Goal: Find contact information: Find contact information

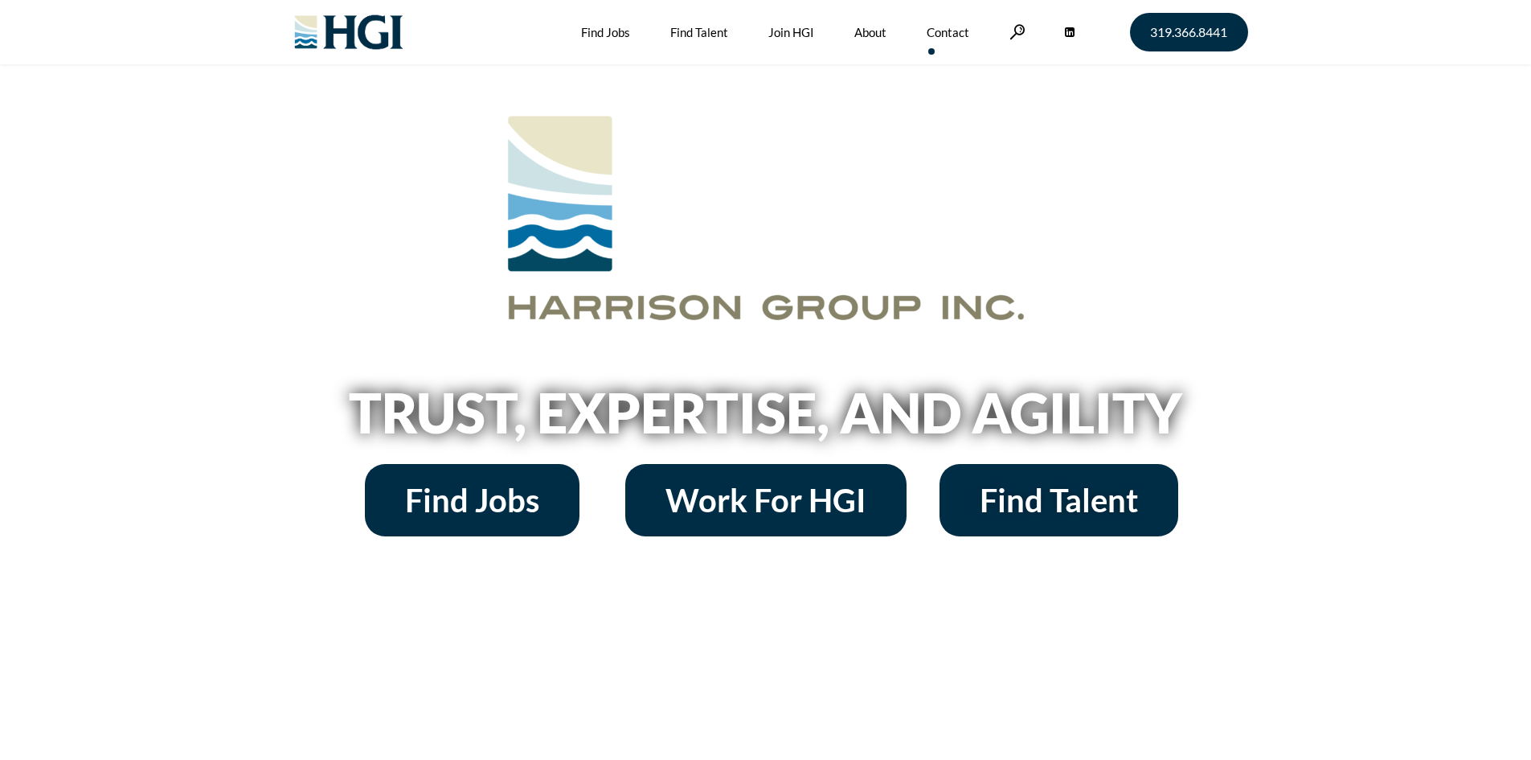
click at [944, 39] on link "Contact" at bounding box center [948, 32] width 43 height 64
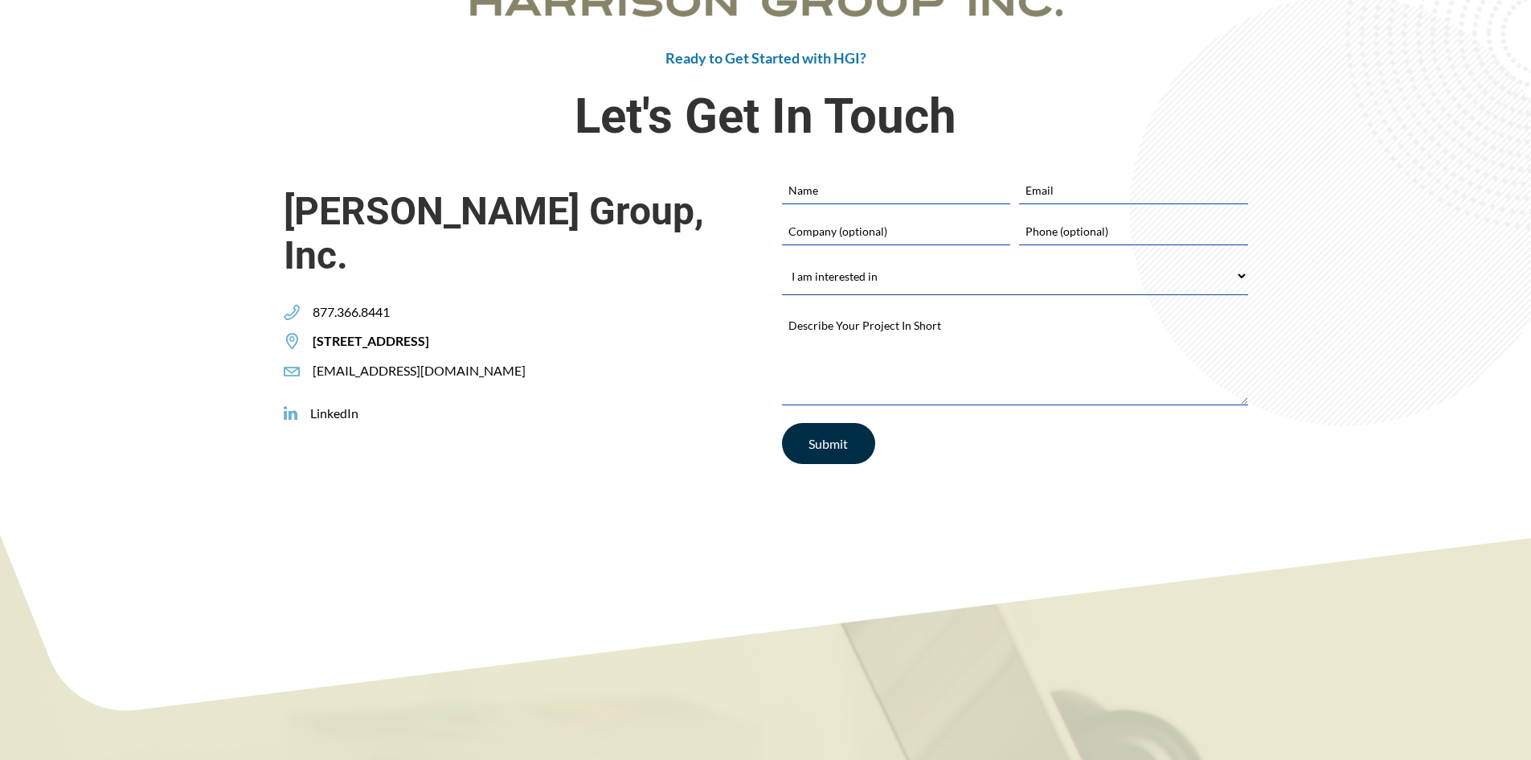
scroll to position [720, 0]
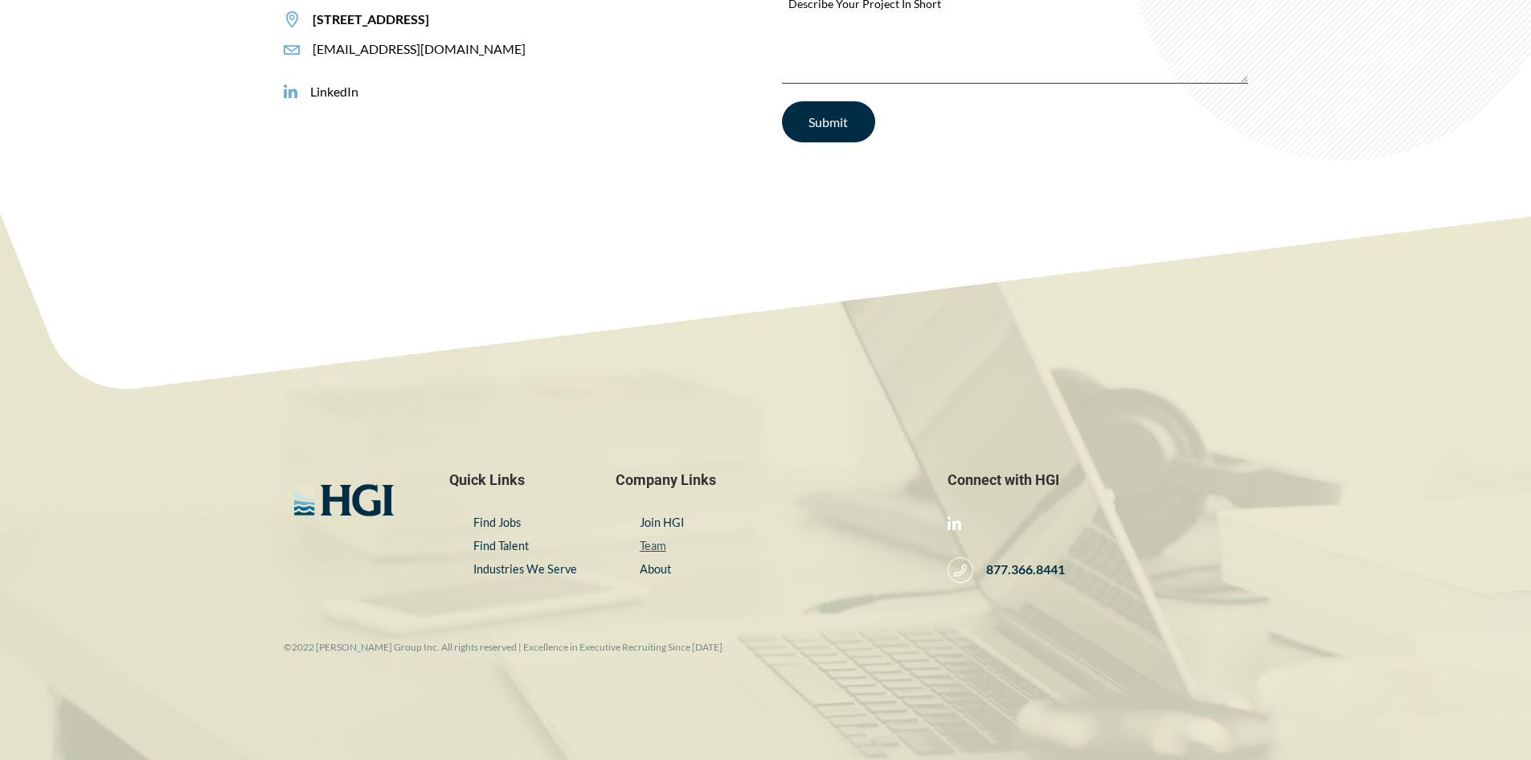
click at [662, 540] on link "Team" at bounding box center [653, 546] width 27 height 14
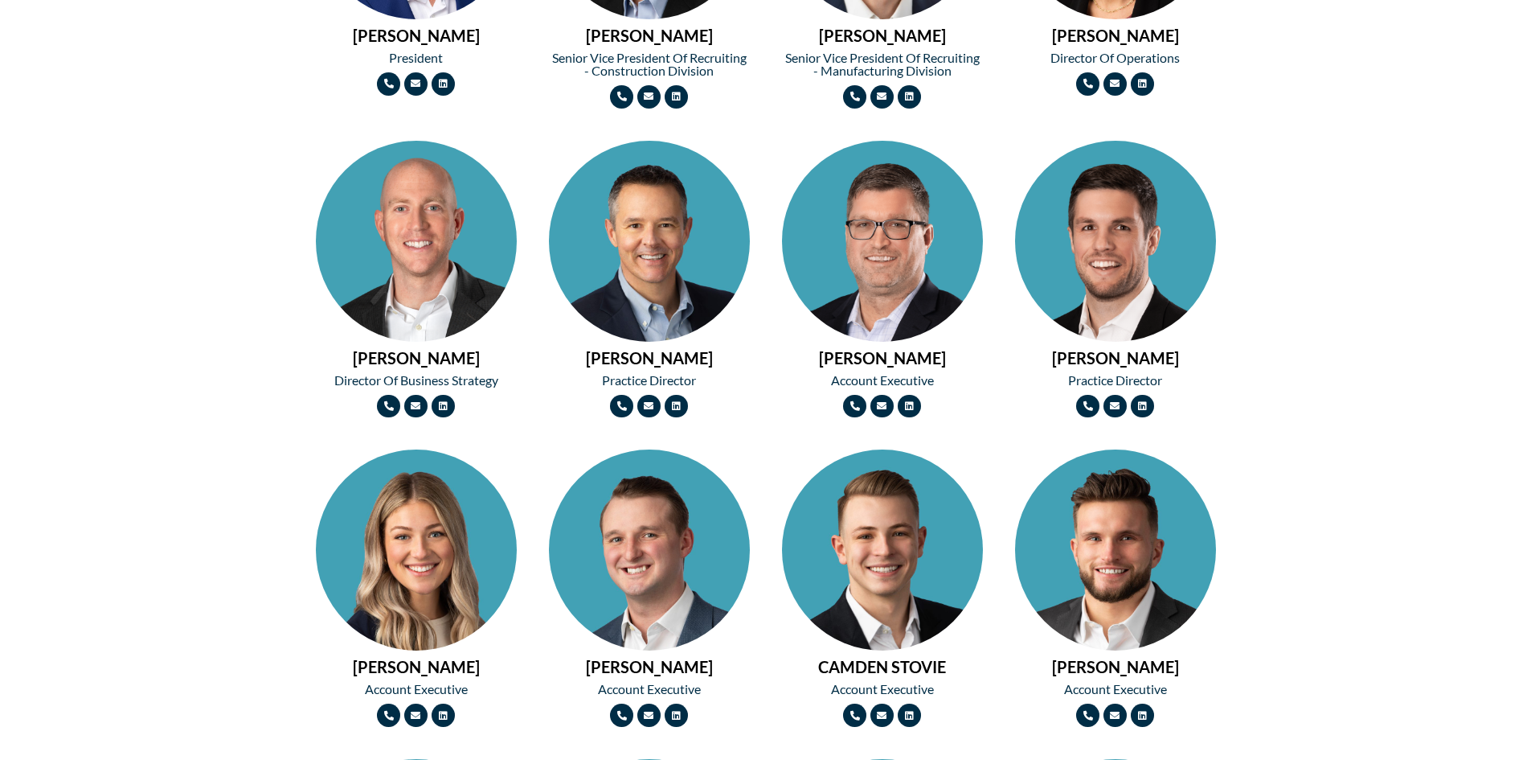
scroll to position [1045, 0]
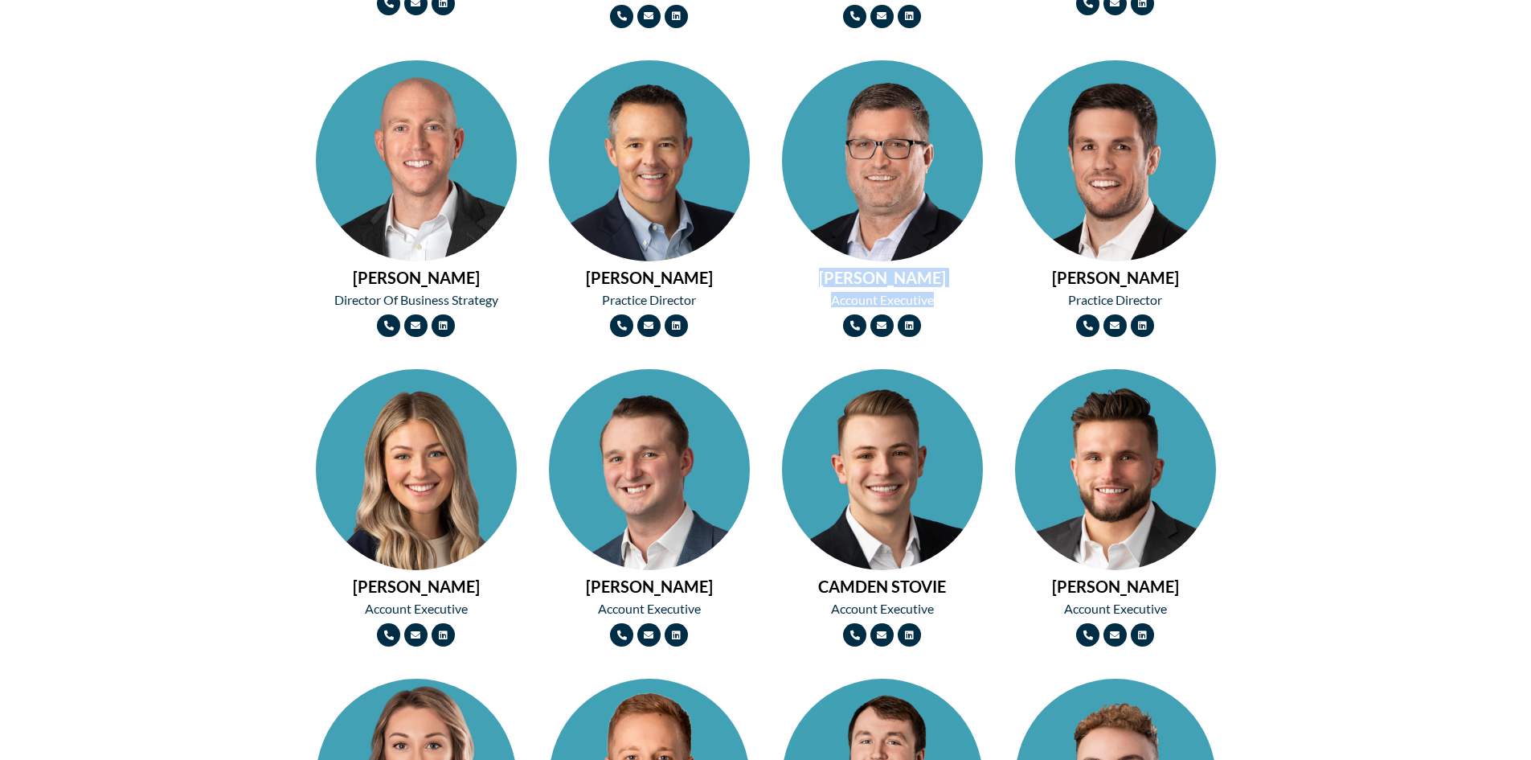
drag, startPoint x: 829, startPoint y: 275, endPoint x: 934, endPoint y: 297, distance: 107.5
click at [934, 297] on div "[PERSON_NAME] Account Executive Phone-alt Envelope Linkedin" at bounding box center [882, 198] width 217 height 293
copy div "[PERSON_NAME] Account Executive"
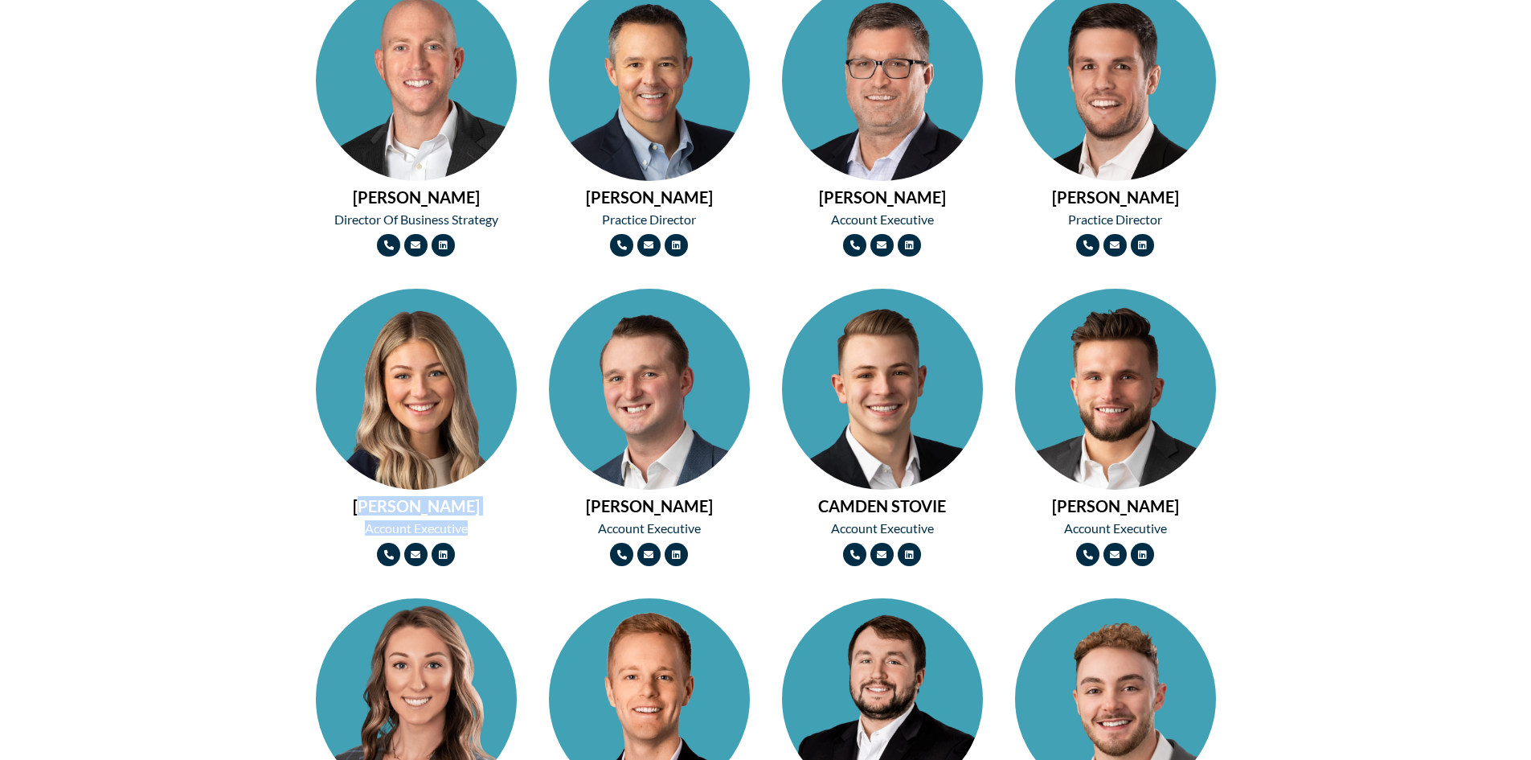
drag, startPoint x: 378, startPoint y: 508, endPoint x: 502, endPoint y: 520, distance: 124.4
click at [502, 520] on div "[PERSON_NAME] Account Executive Phone-alt Envelope Linkedin" at bounding box center [416, 427] width 217 height 293
click at [368, 506] on h2 "[PERSON_NAME]" at bounding box center [416, 506] width 201 height 16
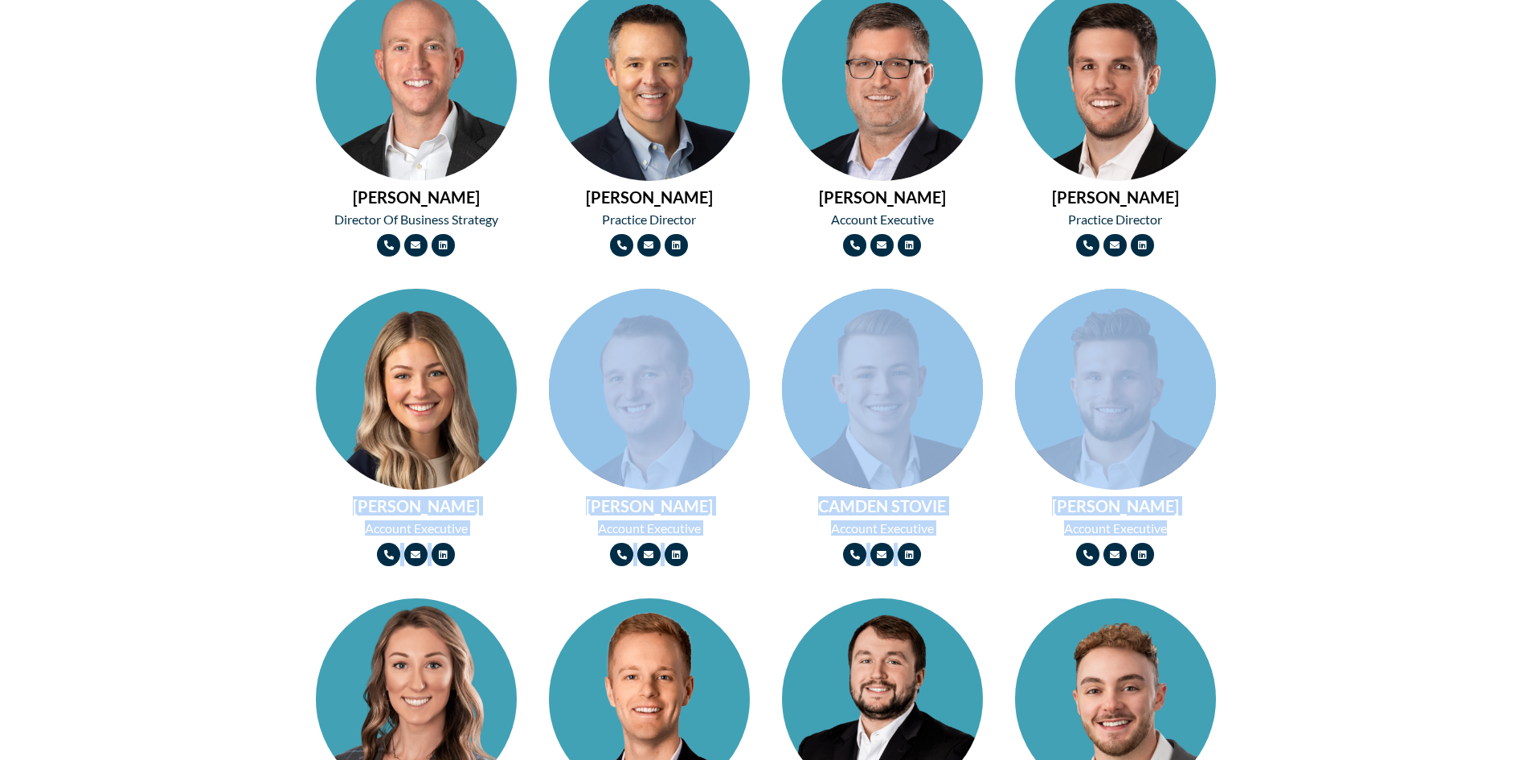
drag, startPoint x: 368, startPoint y: 506, endPoint x: 1176, endPoint y: 522, distance: 808.0
click at [1176, 522] on div "[PERSON_NAME] President Phone-alt Envelope Linkedin [PERSON_NAME] Senior Vice P…" at bounding box center [766, 433] width 932 height 1585
copy div "[PERSON_NAME] Account Executive Phone-alt Envelope Linkedin [PERSON_NAME] Accou…"
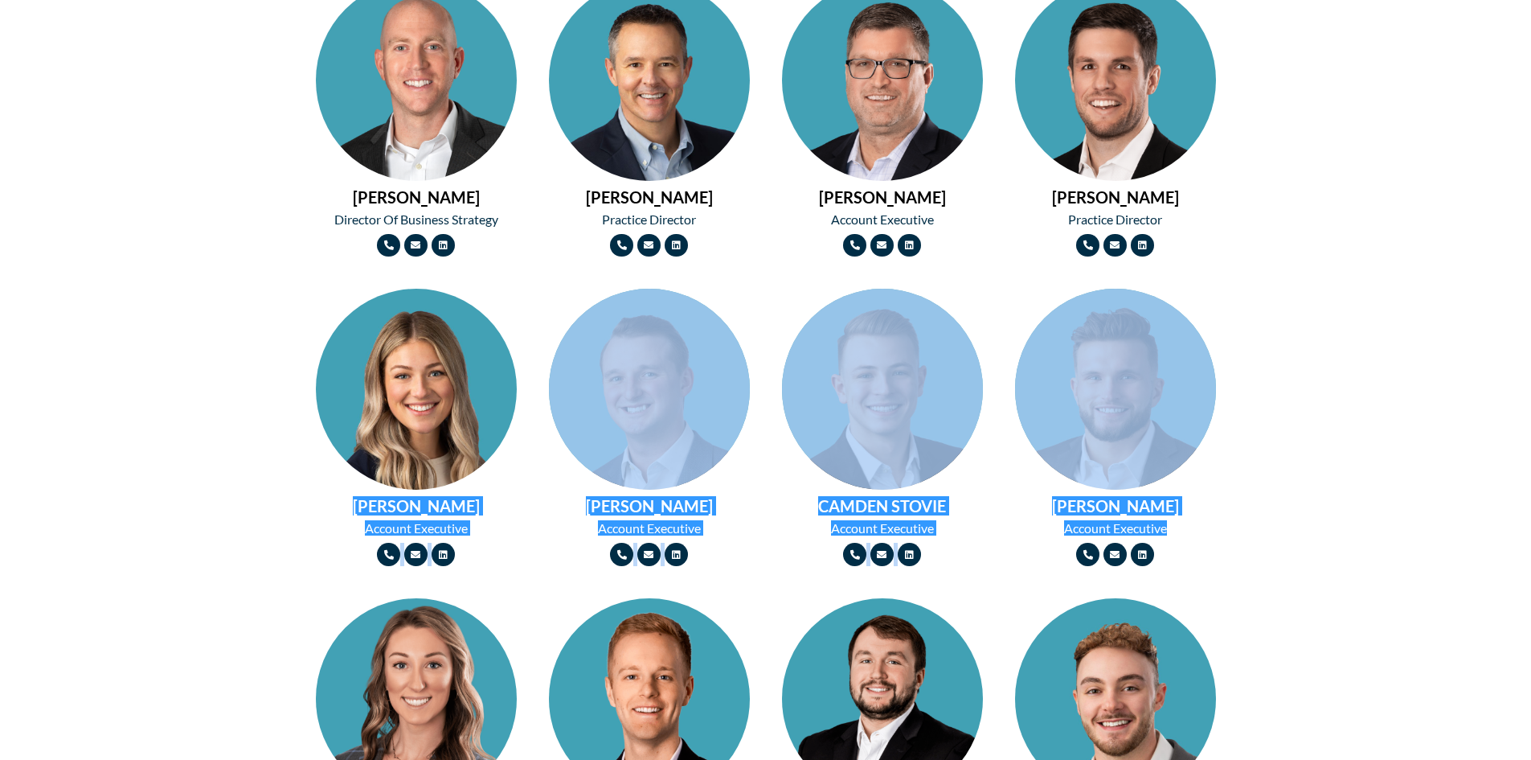
click at [519, 555] on div "[PERSON_NAME] Account Executive Phone-alt Envelope Linkedin" at bounding box center [416, 427] width 217 height 293
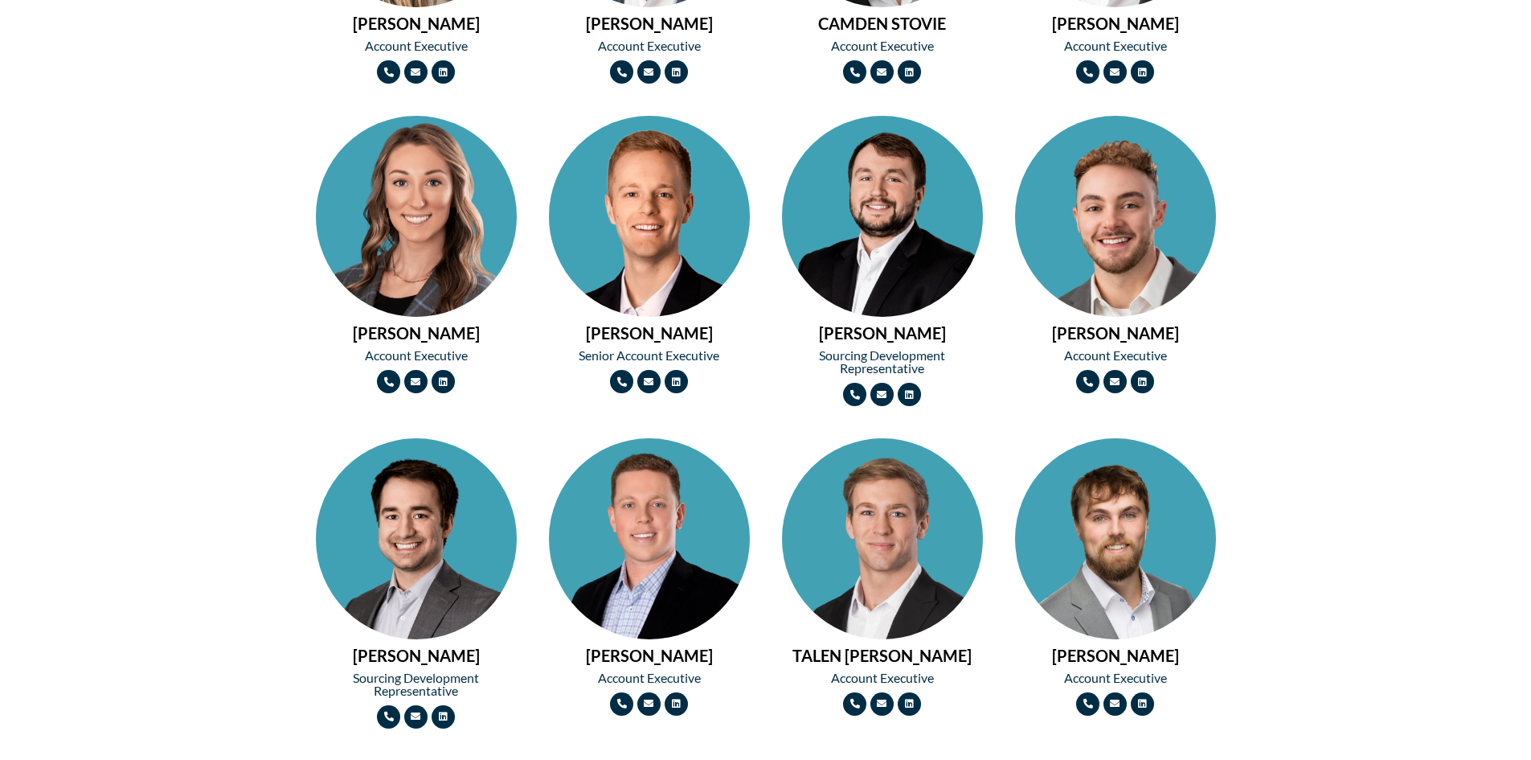
scroll to position [1688, 0]
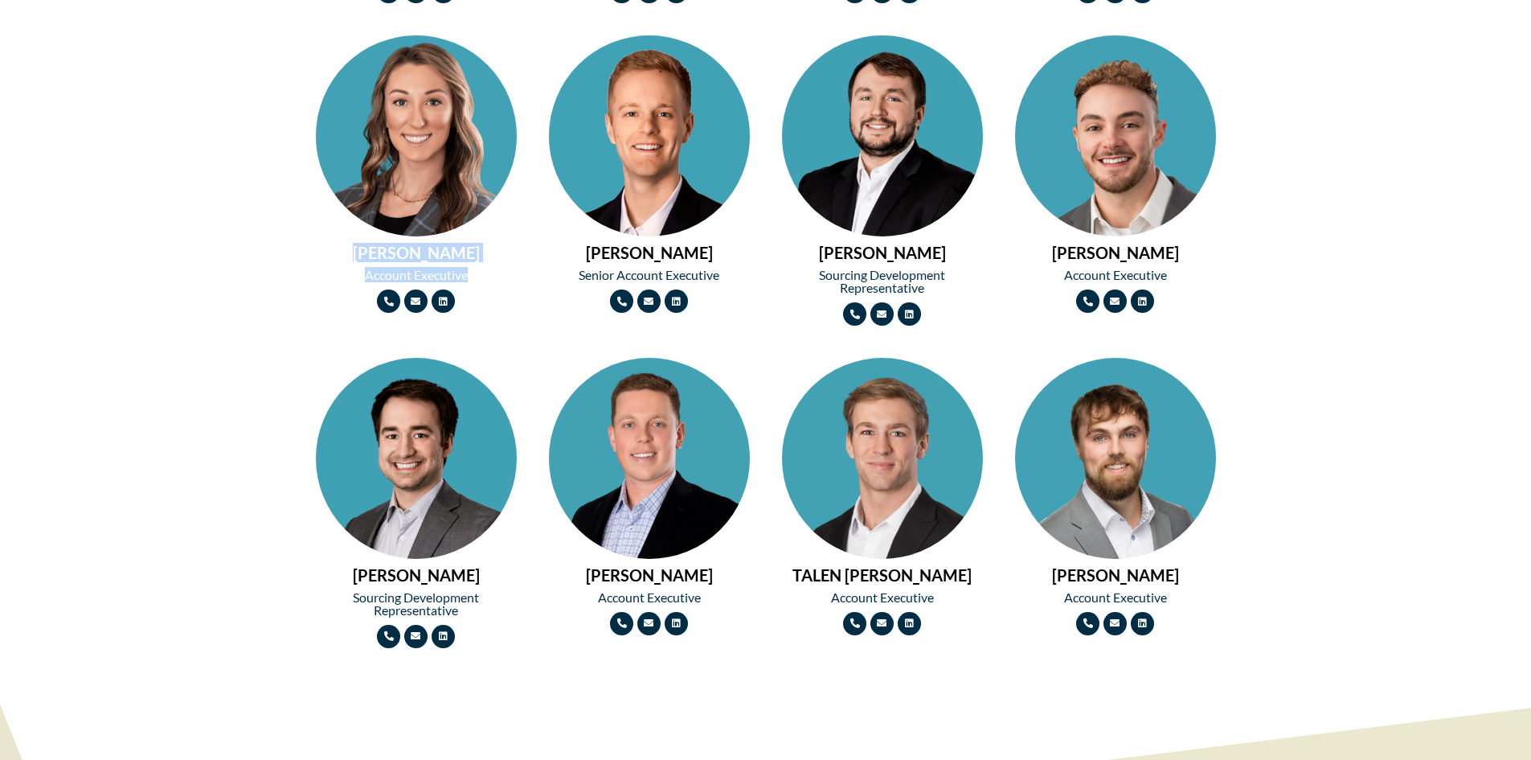
drag, startPoint x: 354, startPoint y: 255, endPoint x: 470, endPoint y: 276, distance: 118.4
click at [470, 276] on div "[PERSON_NAME] Account Executive Phone-alt Envelope Linkedin" at bounding box center [416, 173] width 217 height 293
copy div "[PERSON_NAME] Account Executive"
click at [416, 318] on div "[PERSON_NAME] Account Executive Phone-alt Envelope Linkedin" at bounding box center [416, 173] width 217 height 293
drag, startPoint x: 1041, startPoint y: 252, endPoint x: 1169, endPoint y: 270, distance: 129.1
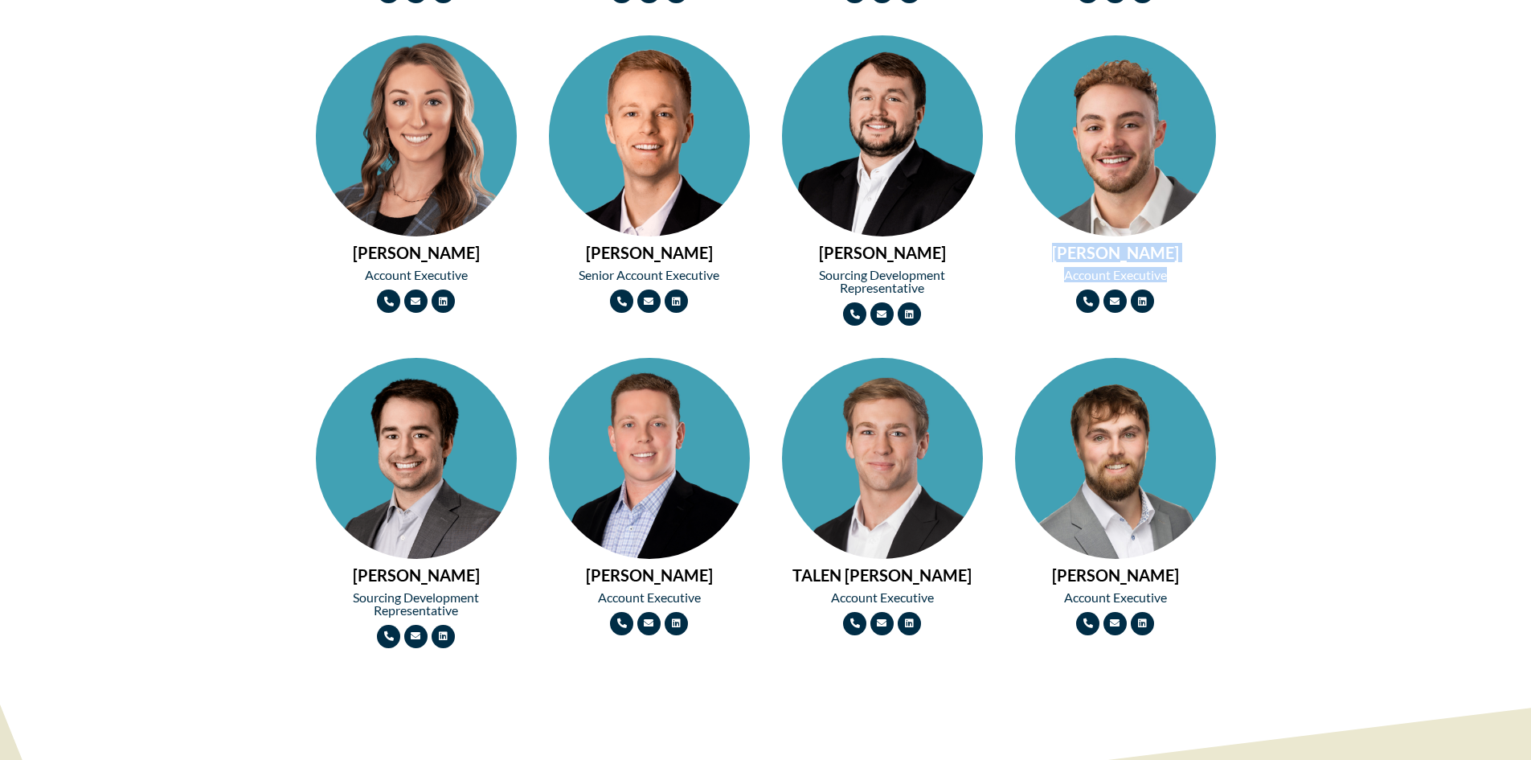
click at [1169, 270] on div "[PERSON_NAME] Account Executive Phone-alt Envelope Linkedin" at bounding box center [1115, 173] width 217 height 293
copy div "[PERSON_NAME] Account Executive"
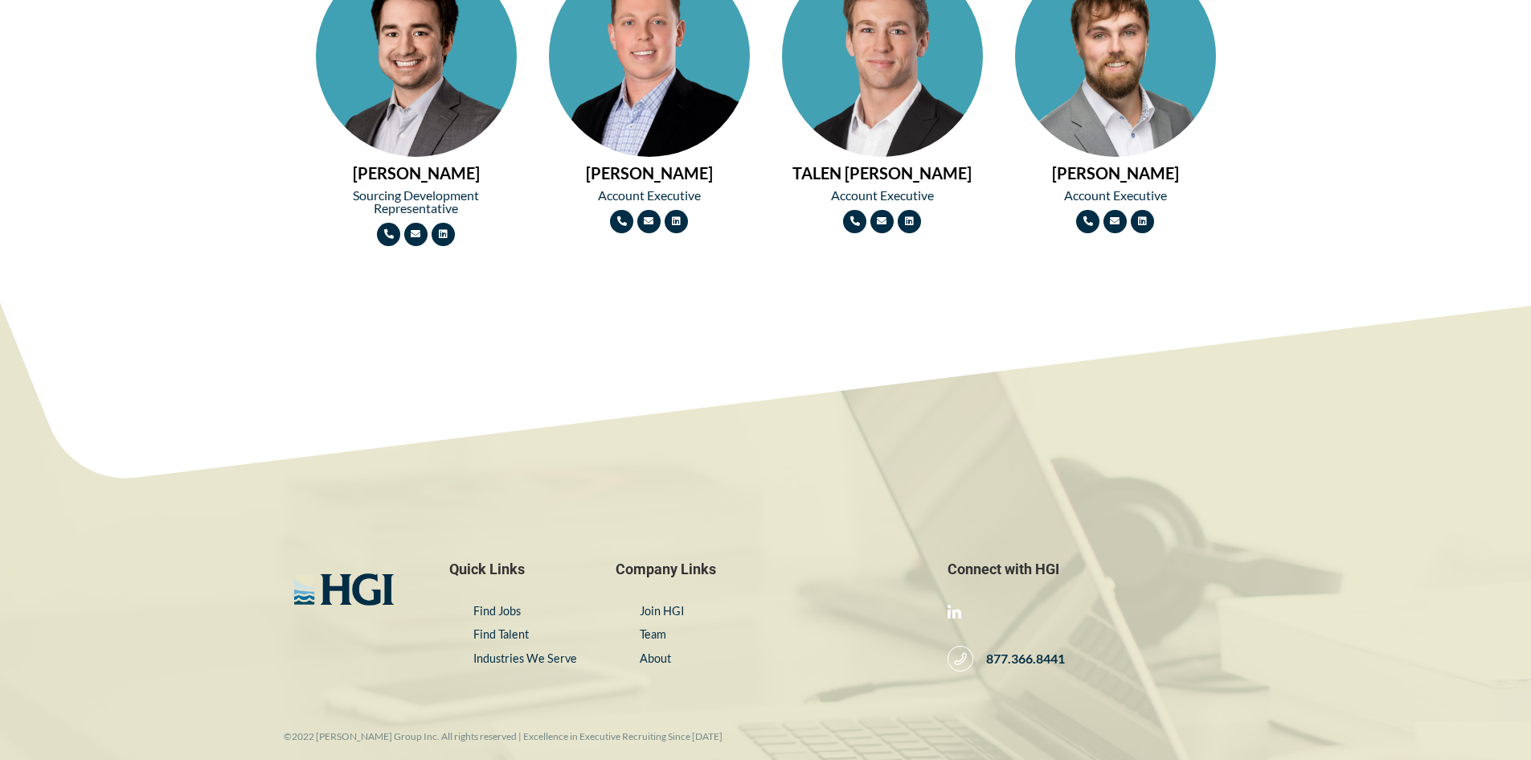
scroll to position [1929, 0]
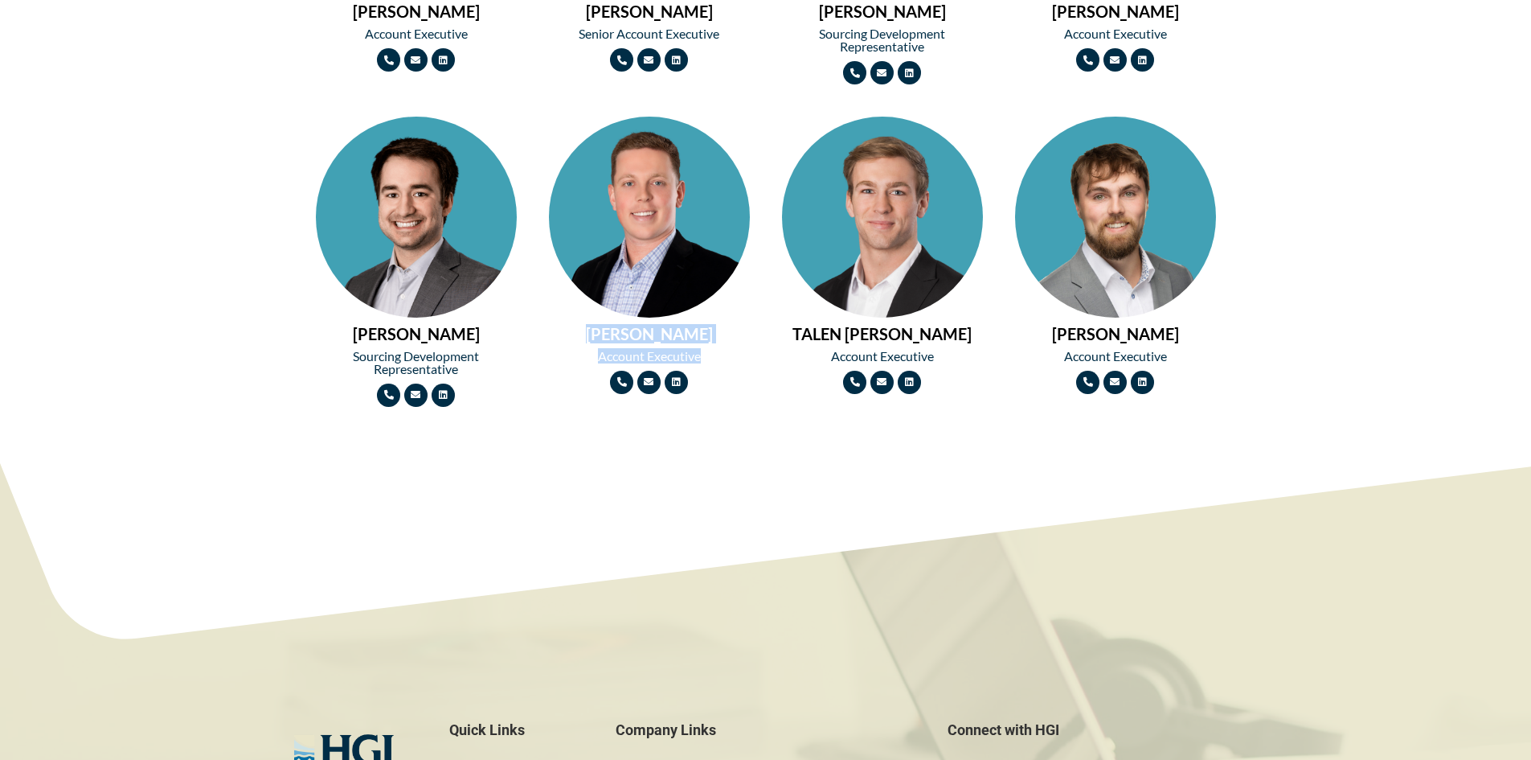
drag, startPoint x: 588, startPoint y: 338, endPoint x: 714, endPoint y: 356, distance: 126.8
click at [714, 356] on div "[PERSON_NAME] Account Executive Phone-alt Envelope Linkedin" at bounding box center [649, 255] width 217 height 293
copy div "[PERSON_NAME] Account Executive"
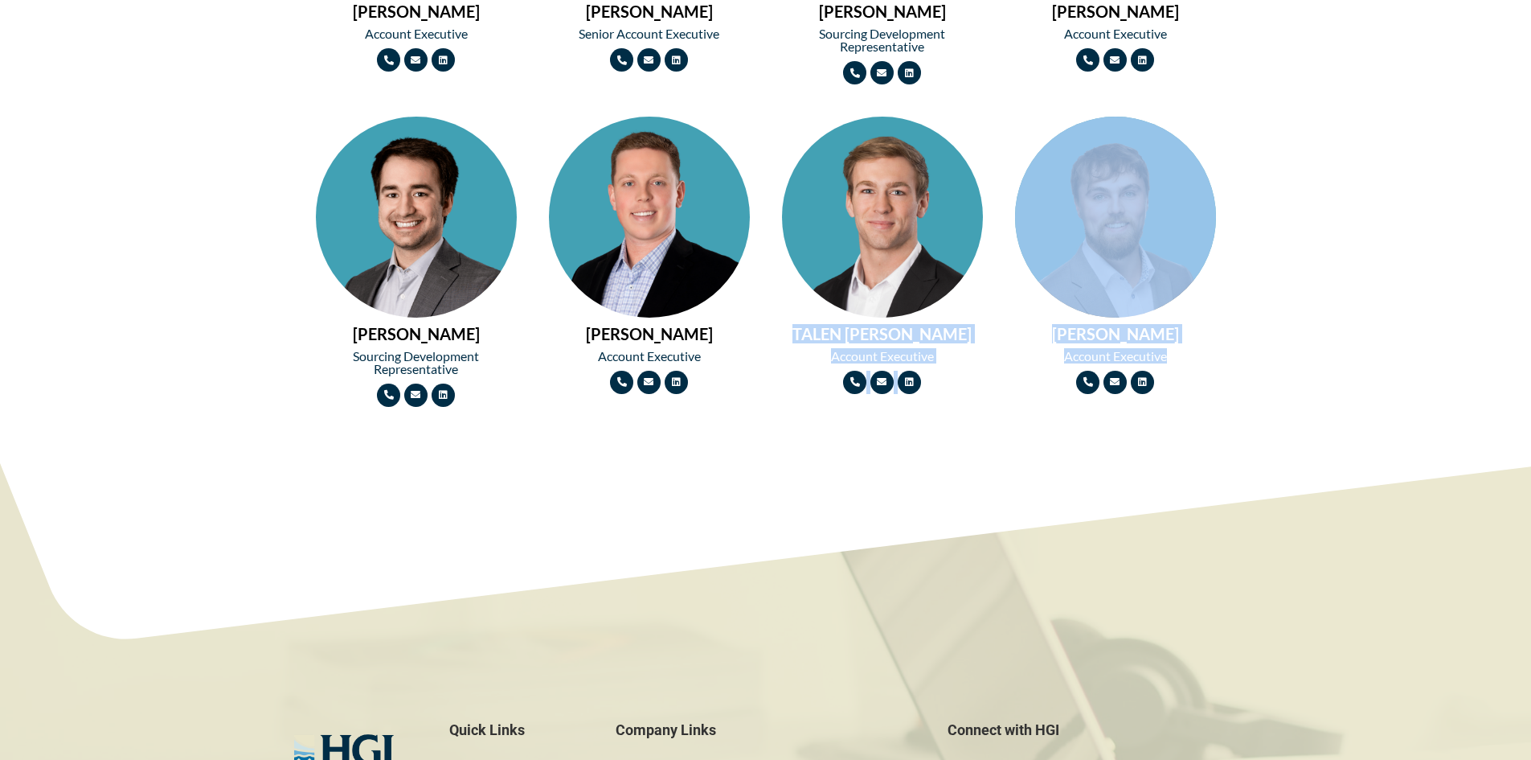
drag, startPoint x: 819, startPoint y: 335, endPoint x: 1239, endPoint y: 356, distance: 420.1
copy div "[PERSON_NAME] Account Executive Phone-alt Envelope Linkedin [PERSON_NAME] Accou…"
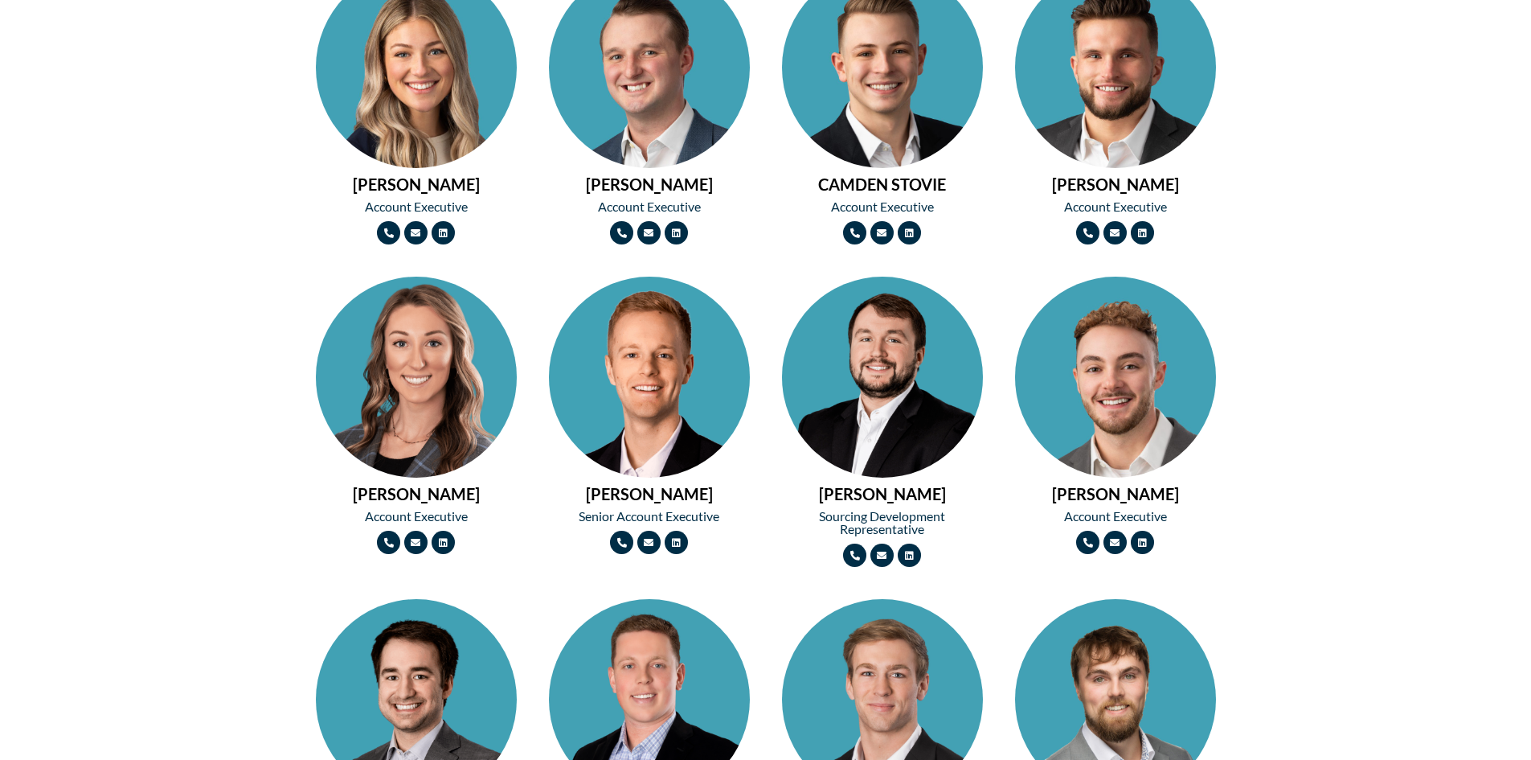
scroll to position [1367, 0]
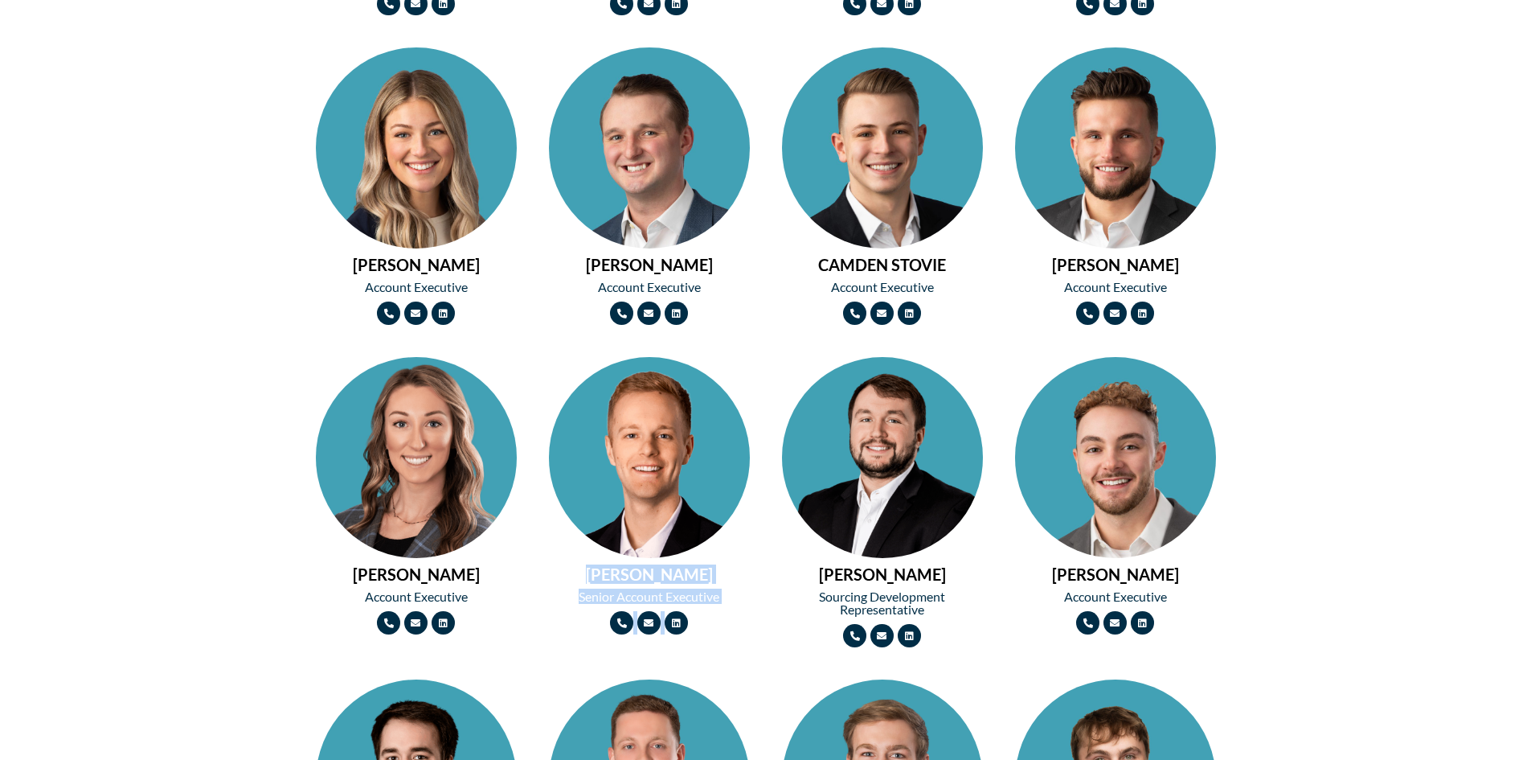
drag, startPoint x: 593, startPoint y: 573, endPoint x: 708, endPoint y: 629, distance: 128.0
click at [708, 629] on div "[PERSON_NAME] Senior Account Executive Phone-alt Envelope Linkedin" at bounding box center [649, 495] width 217 height 293
drag, startPoint x: 708, startPoint y: 629, endPoint x: 590, endPoint y: 576, distance: 129.9
click at [590, 576] on h2 "[PERSON_NAME]" at bounding box center [649, 574] width 201 height 16
click at [586, 580] on h2 "[PERSON_NAME]" at bounding box center [649, 574] width 201 height 16
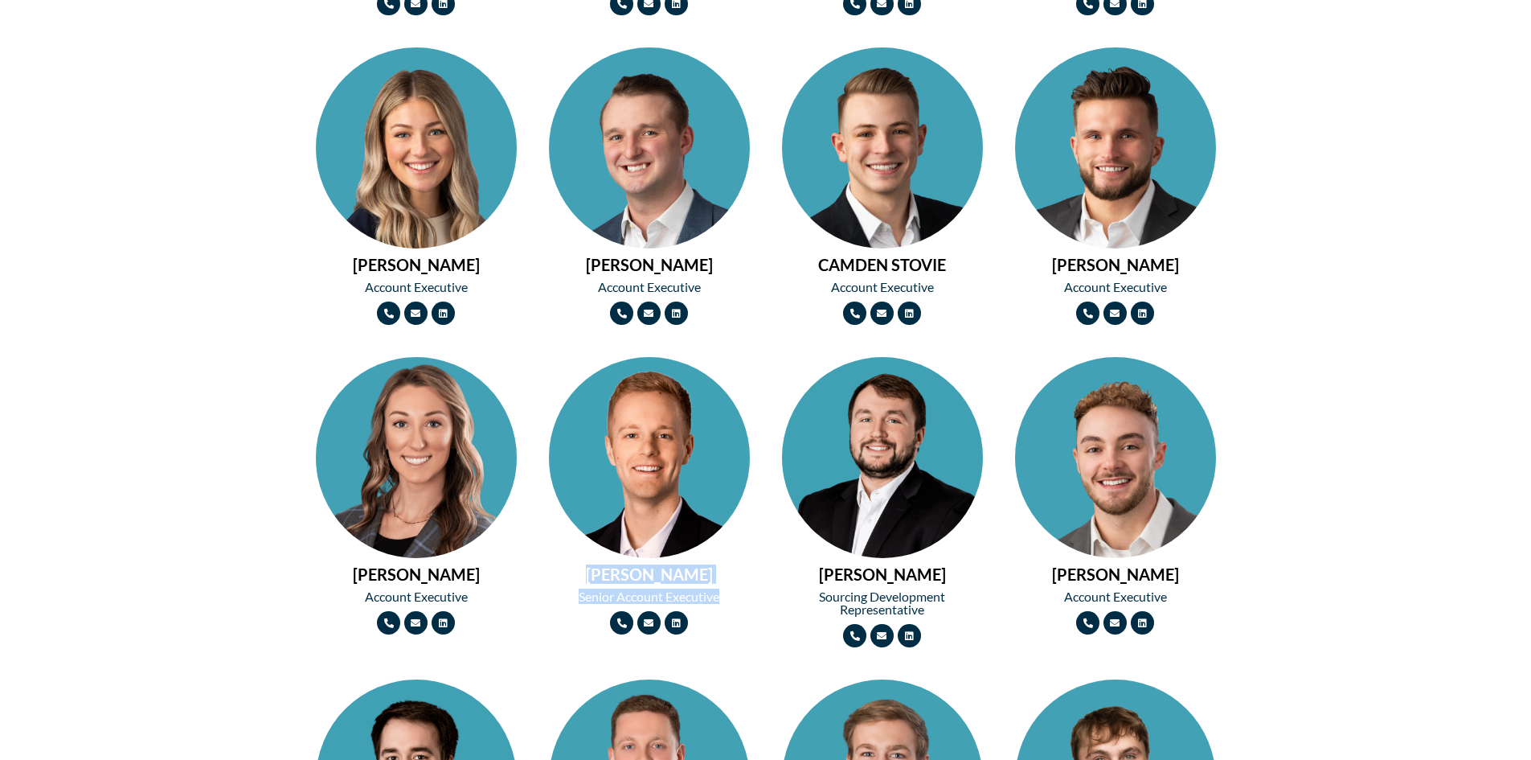
drag, startPoint x: 593, startPoint y: 577, endPoint x: 726, endPoint y: 599, distance: 134.4
click at [726, 599] on div "[PERSON_NAME] Senior Account Executive Phone-alt Envelope Linkedin" at bounding box center [649, 495] width 217 height 293
copy div "[PERSON_NAME] Senior Account Executive"
drag, startPoint x: 576, startPoint y: 642, endPoint x: 641, endPoint y: 631, distance: 66.1
click at [576, 642] on div "[PERSON_NAME] Senior Account Executive Phone-alt Envelope Linkedin" at bounding box center [649, 502] width 233 height 322
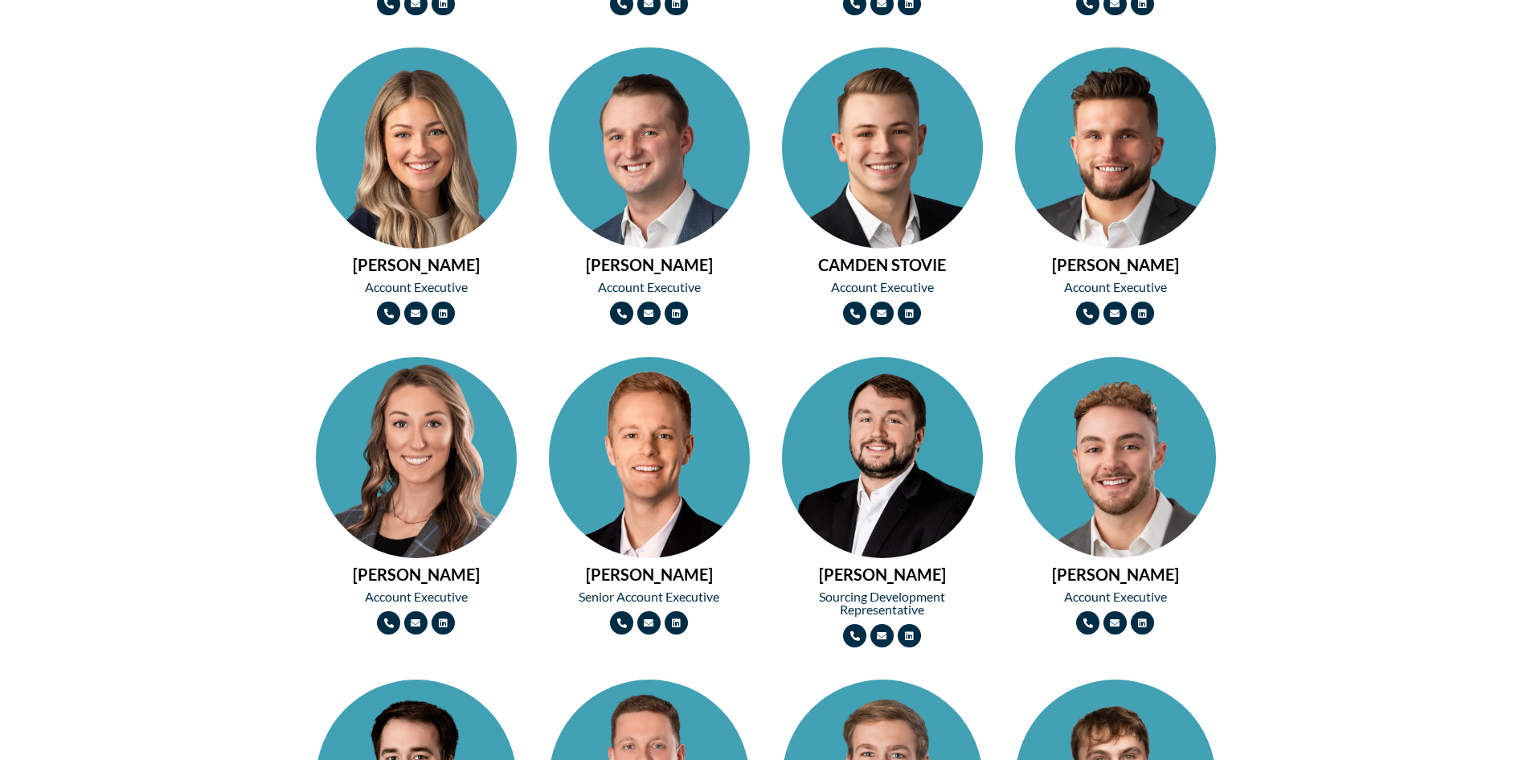
click at [537, 632] on div "[PERSON_NAME] Senior Account Executive Phone-alt Envelope Linkedin" at bounding box center [649, 502] width 233 height 322
